Goal: Information Seeking & Learning: Learn about a topic

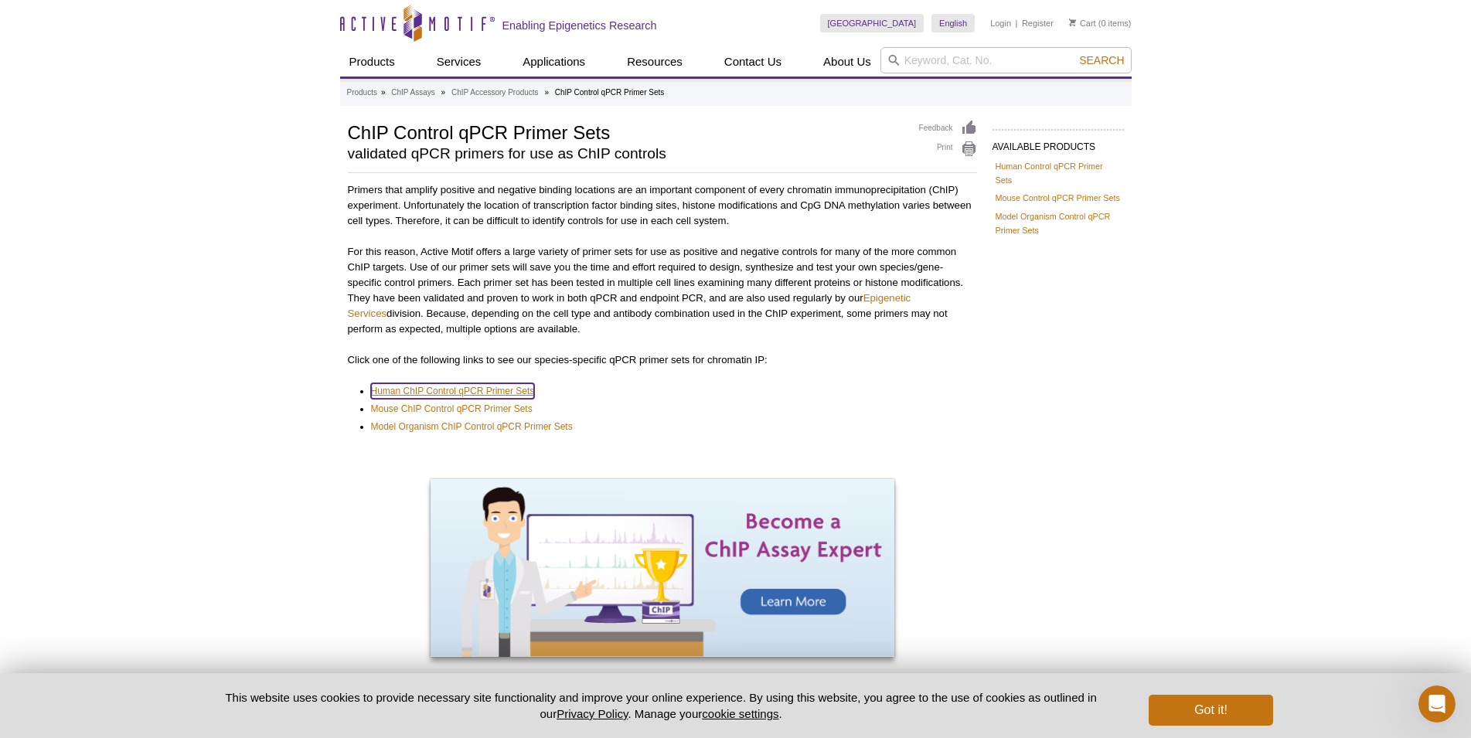
click at [497, 384] on link "Human ChIP Control qPCR Primer Sets" at bounding box center [453, 390] width 164 height 15
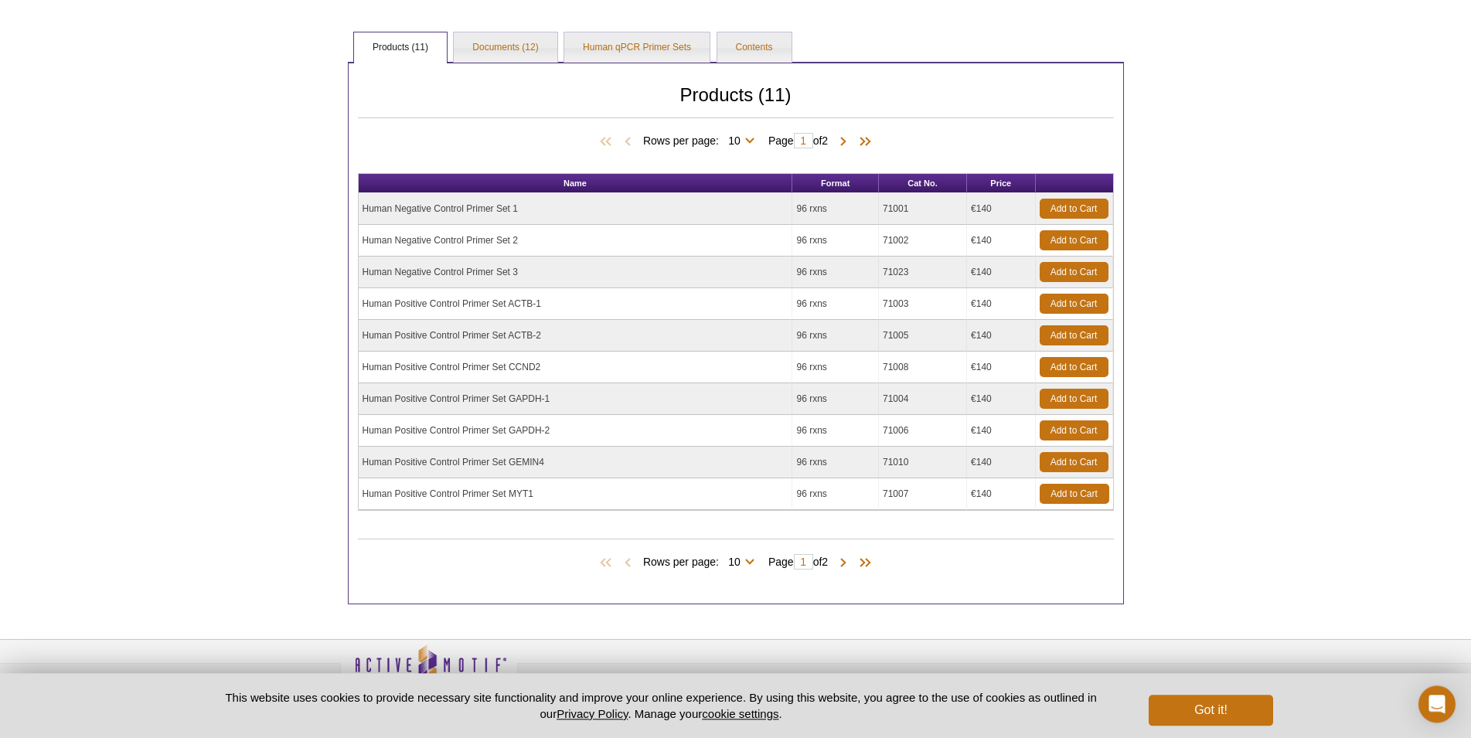
scroll to position [373, 0]
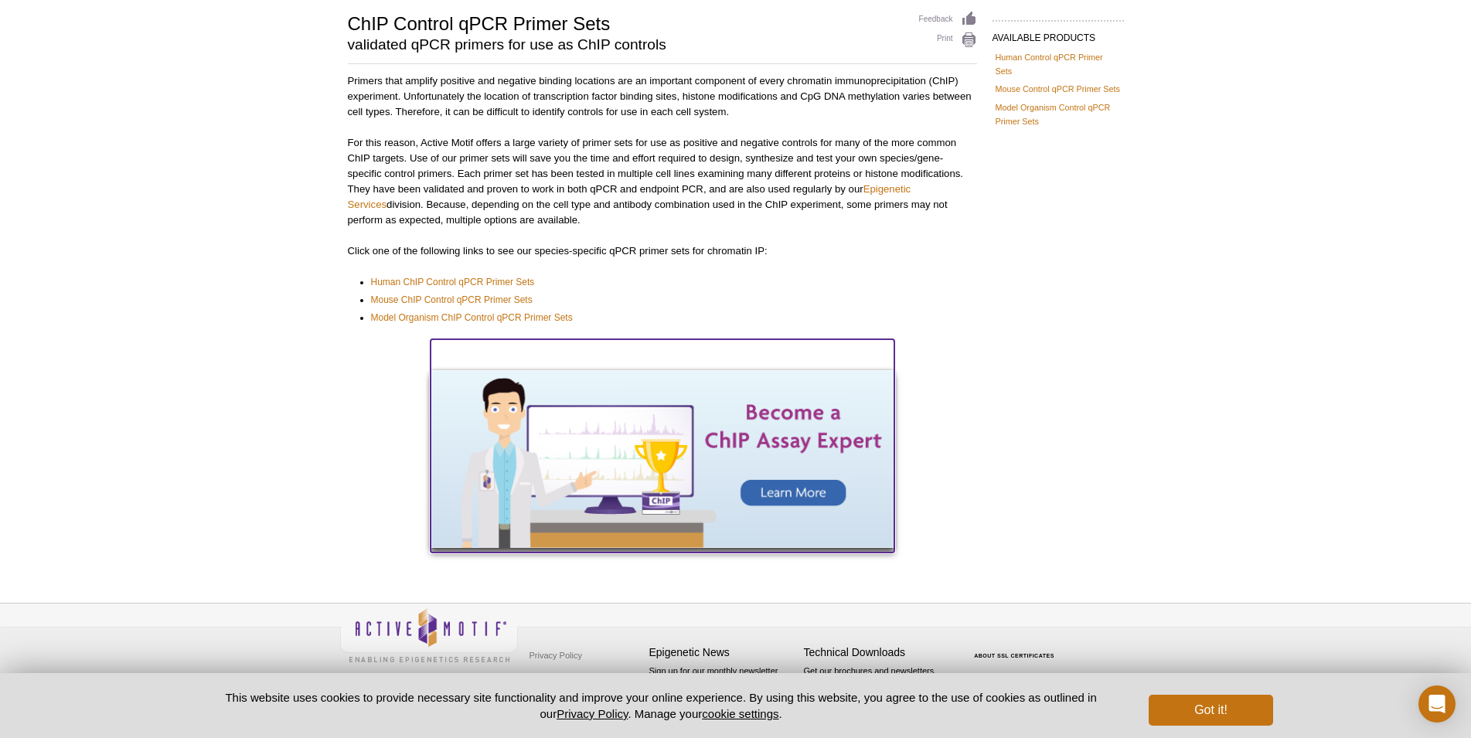
scroll to position [111, 0]
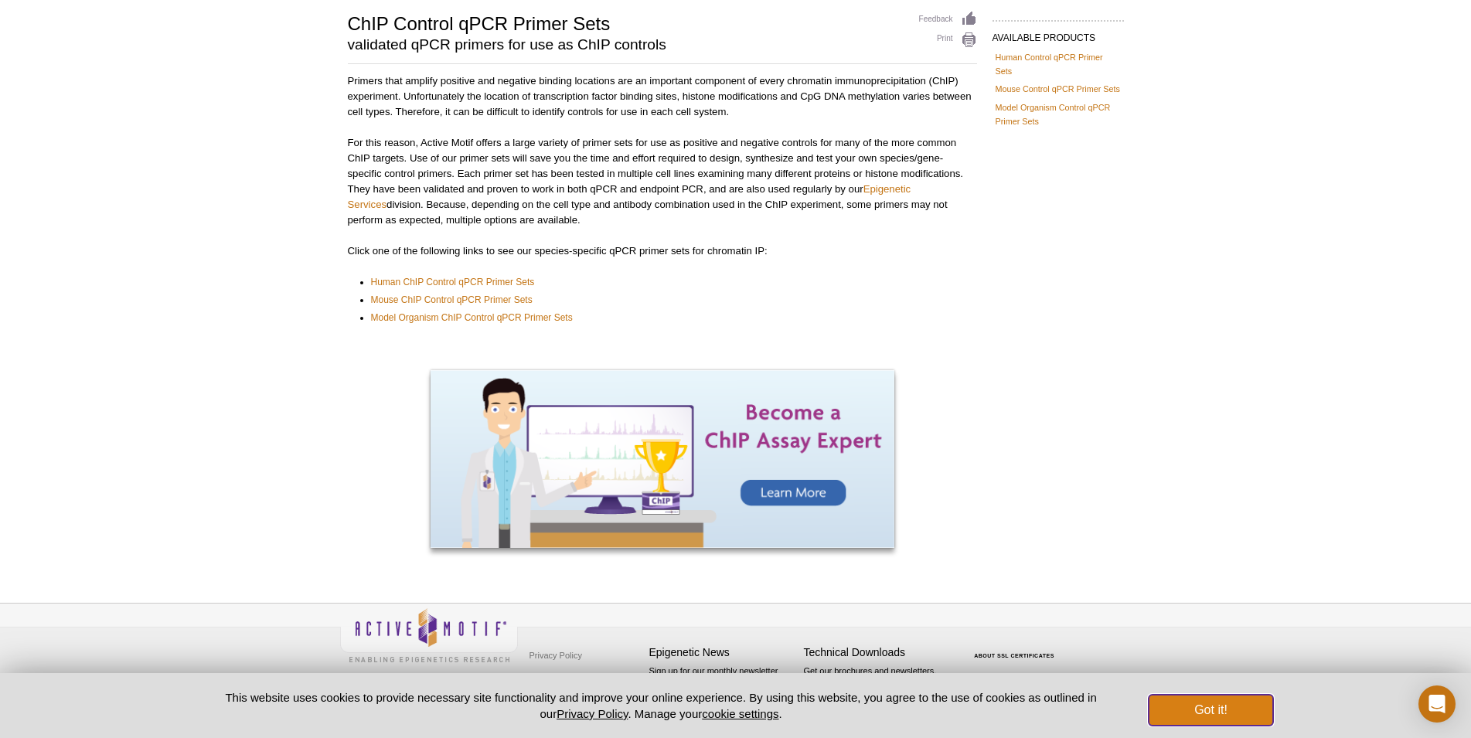
click at [1247, 714] on button "Got it!" at bounding box center [1211, 710] width 124 height 31
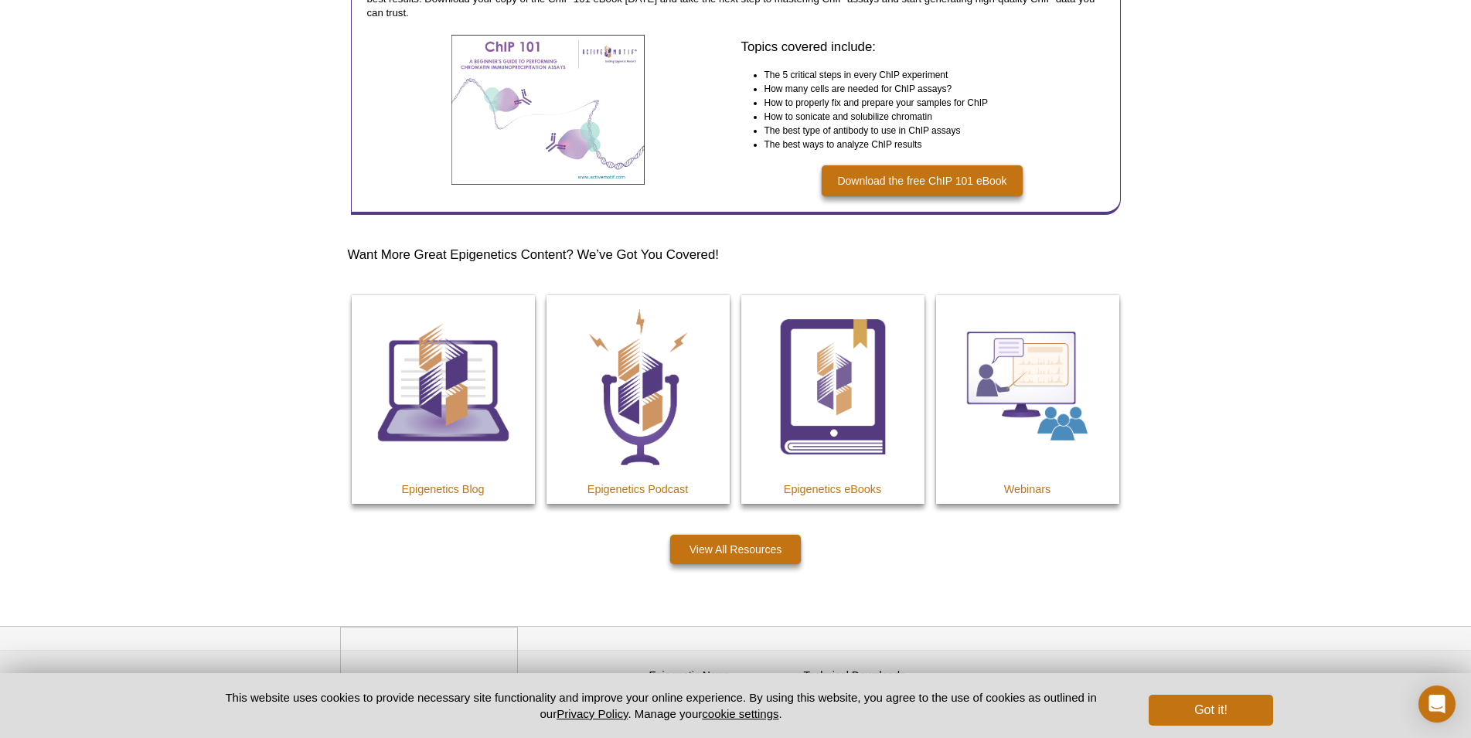
scroll to position [2237, 0]
